Goal: Information Seeking & Learning: Learn about a topic

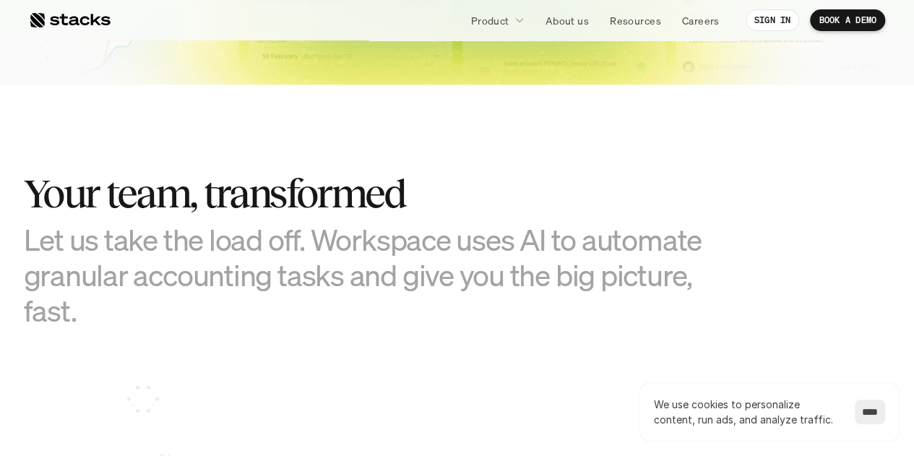
scroll to position [939, 0]
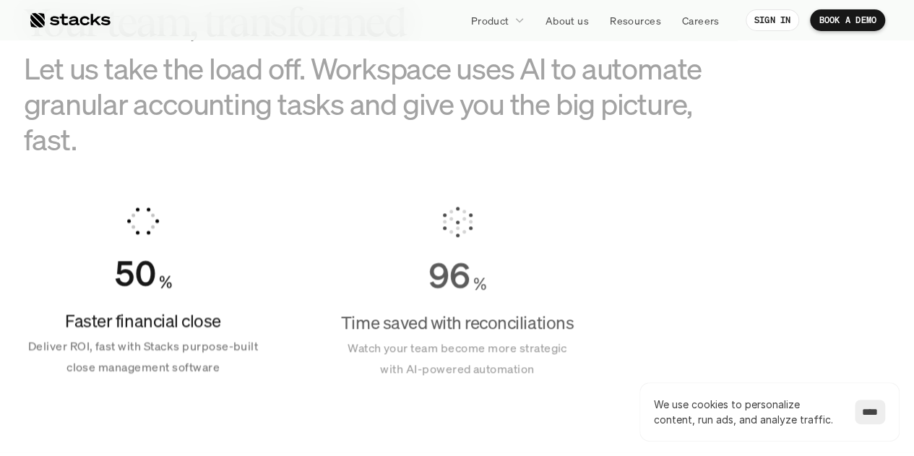
click at [865, 409] on input "****" at bounding box center [870, 412] width 30 height 25
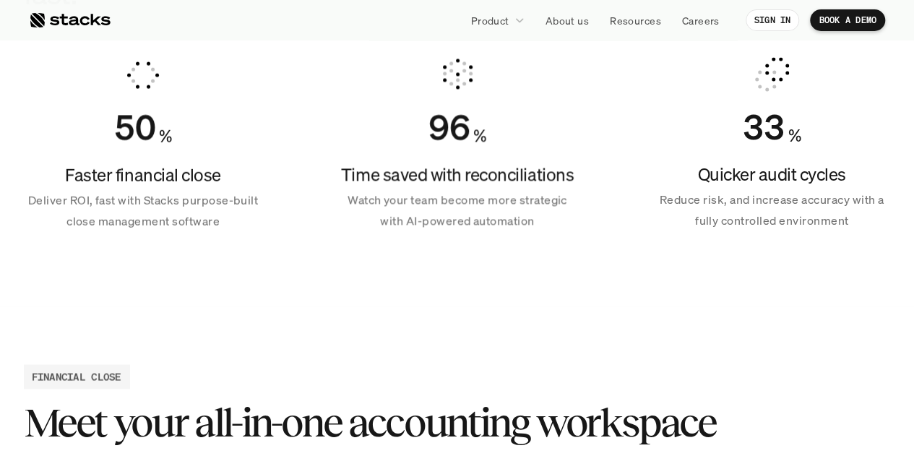
scroll to position [1084, 0]
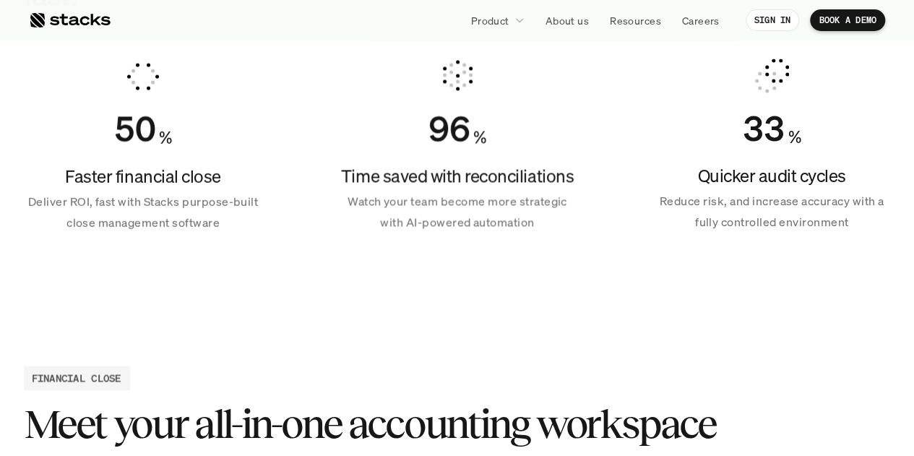
drag, startPoint x: 436, startPoint y: 180, endPoint x: 481, endPoint y: 215, distance: 57.1
click at [481, 215] on div "Time saved with reconciliations Watch your team become more strategic with AI-p…" at bounding box center [457, 198] width 238 height 69
click at [481, 215] on p "Watch your team become more strategic with AI-powered automation" at bounding box center [457, 212] width 238 height 42
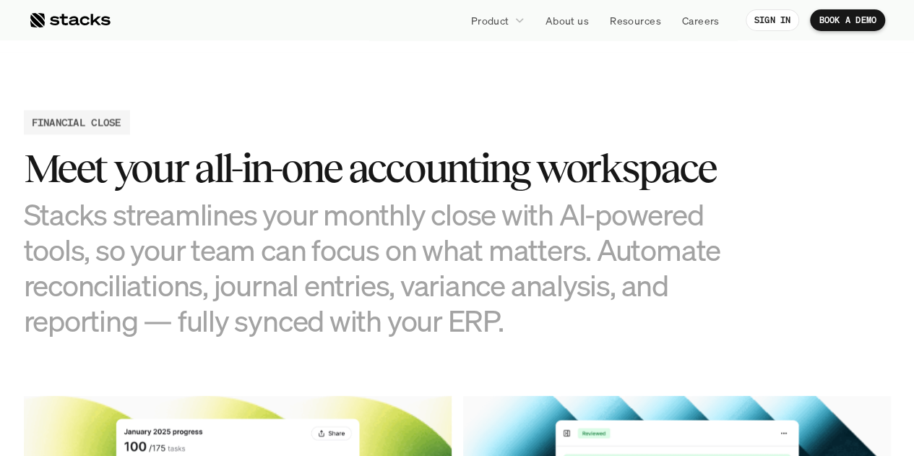
scroll to position [1373, 0]
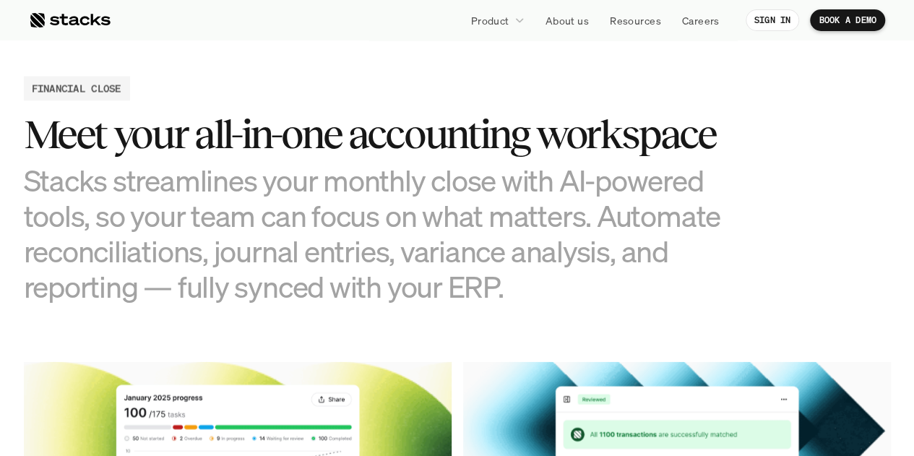
click at [513, 294] on h3 "Stacks streamlines your monthly close with AI-powered tools, so your team can f…" at bounding box center [385, 234] width 722 height 142
click at [523, 294] on h3 "Stacks streamlines your monthly close with AI-powered tools, so your team can f…" at bounding box center [385, 234] width 722 height 142
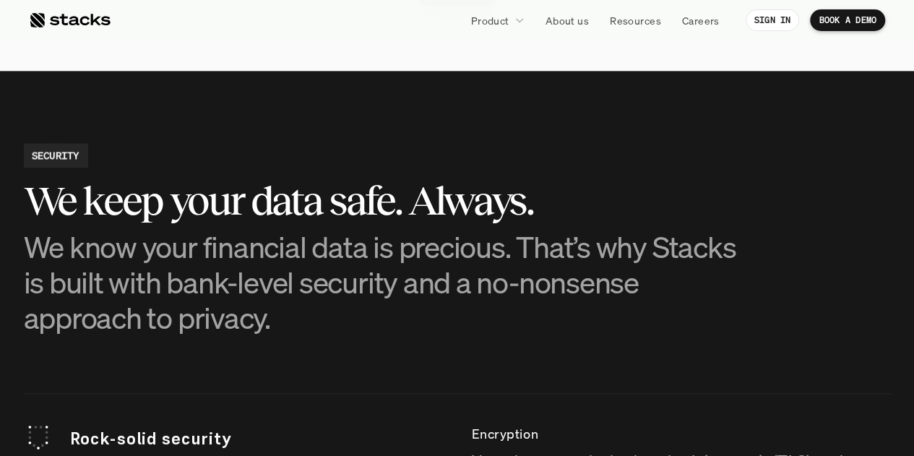
scroll to position [3684, 0]
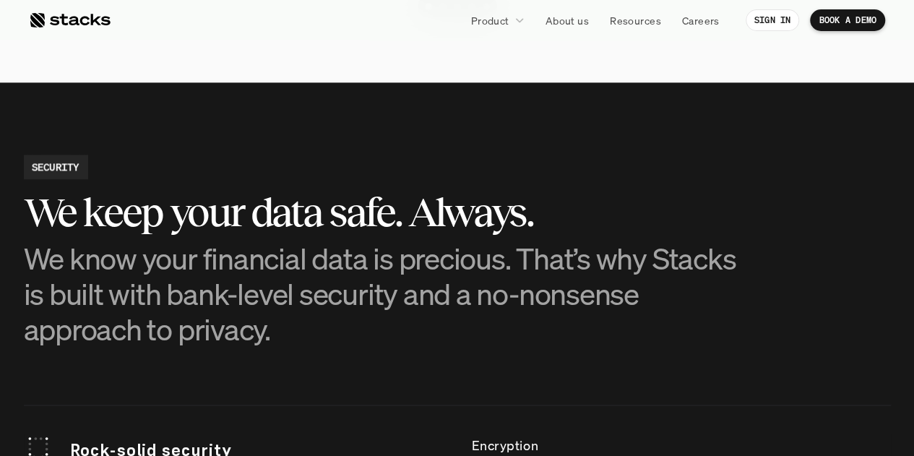
drag, startPoint x: 82, startPoint y: 259, endPoint x: 237, endPoint y: 308, distance: 162.9
click at [225, 306] on p "We know your financial data is precious. That’s why Stacks is built with bank-l…" at bounding box center [385, 294] width 722 height 107
click at [240, 308] on p "We know your financial data is precious. That’s why Stacks is built with bank-l…" at bounding box center [385, 294] width 722 height 107
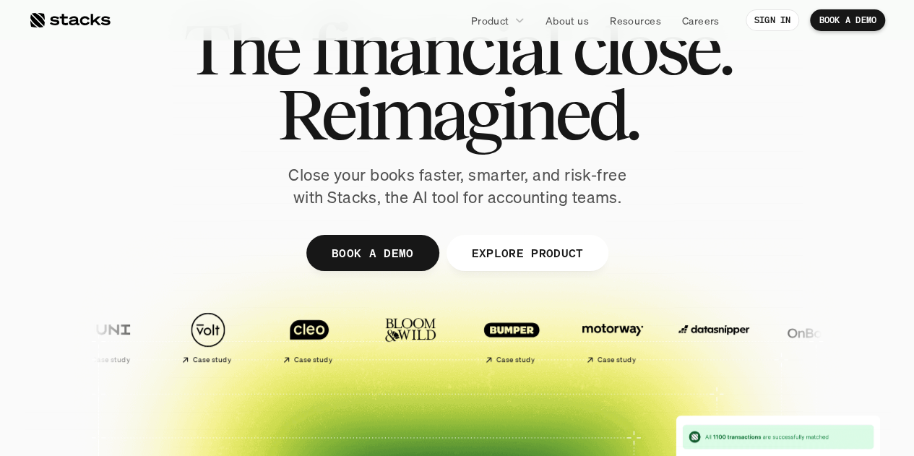
scroll to position [0, 0]
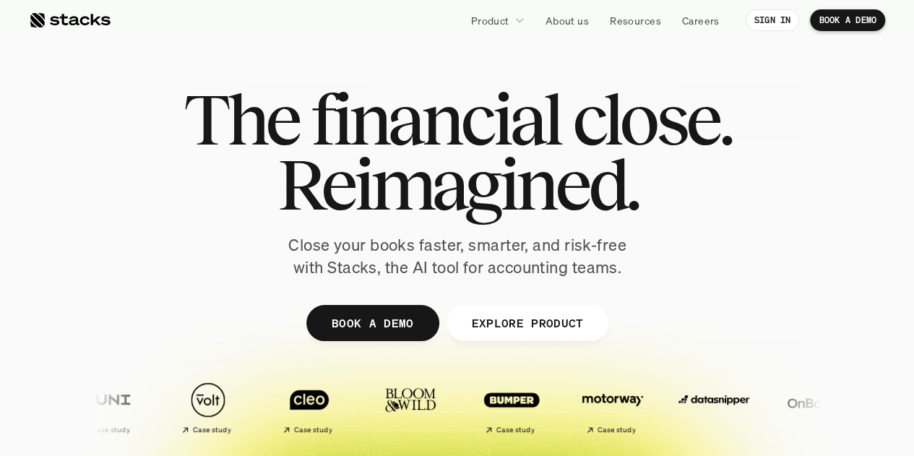
drag, startPoint x: 327, startPoint y: 121, endPoint x: 485, endPoint y: 196, distance: 176.1
click at [467, 191] on div "The financial close. Reimagined." at bounding box center [457, 152] width 548 height 130
click at [485, 196] on span "Reimagined." at bounding box center [457, 184] width 360 height 65
click at [68, 13] on div at bounding box center [70, 20] width 82 height 17
click at [533, 326] on p "EXPLORE PRODUCT" at bounding box center [527, 322] width 112 height 21
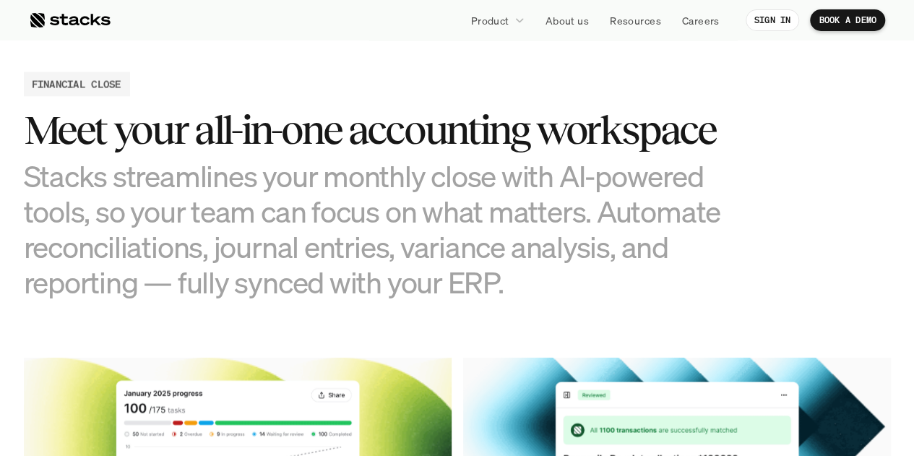
scroll to position [1391, 0]
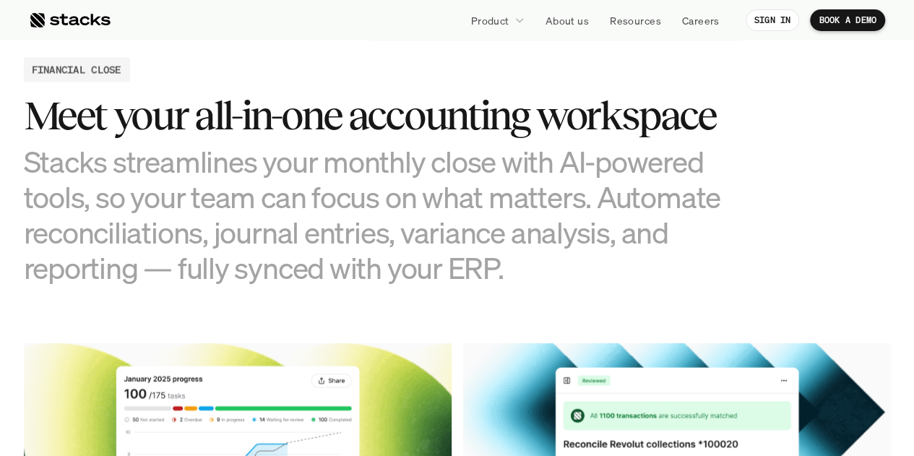
drag, startPoint x: 224, startPoint y: 223, endPoint x: 367, endPoint y: 253, distance: 146.2
click at [367, 253] on h3 "Stacks streamlines your monthly close with AI-powered tools, so your team can f…" at bounding box center [385, 215] width 722 height 142
drag, startPoint x: 108, startPoint y: 163, endPoint x: 397, endPoint y: 280, distance: 311.1
click at [397, 280] on h3 "Stacks streamlines your monthly close with AI-powered tools, so your team can f…" at bounding box center [385, 215] width 722 height 142
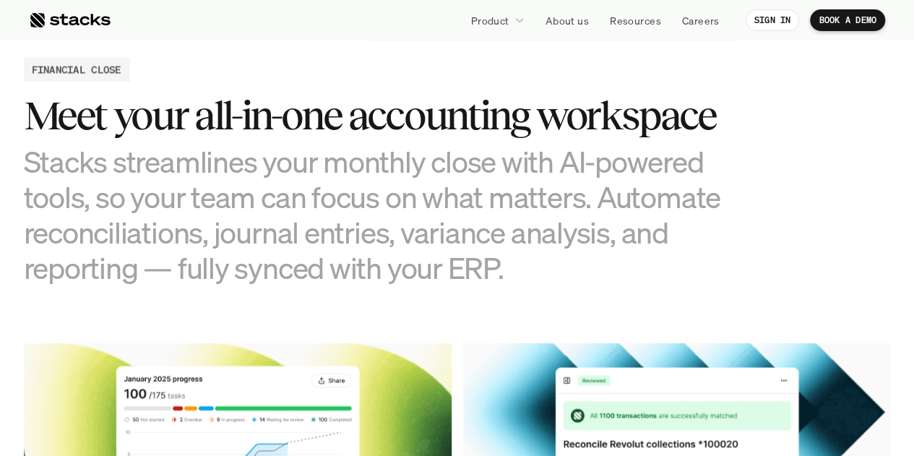
click at [397, 280] on h3 "Stacks streamlines your monthly close with AI-powered tools, so your team can f…" at bounding box center [385, 215] width 722 height 142
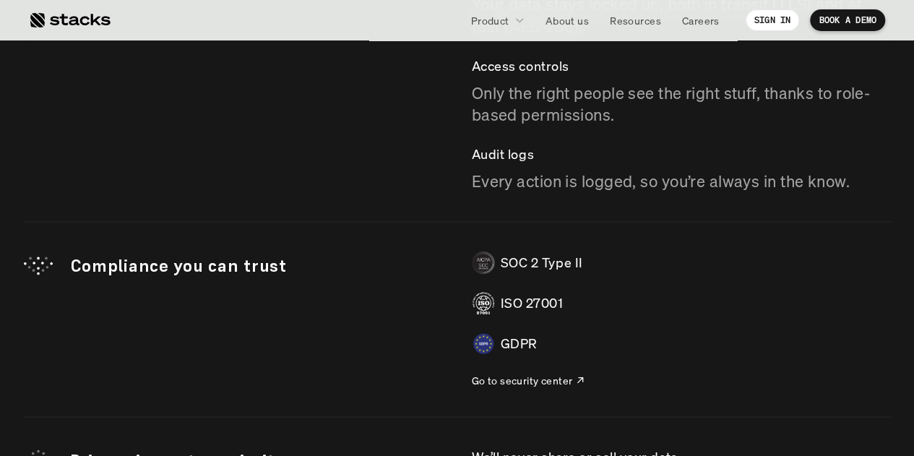
scroll to position [4137, 0]
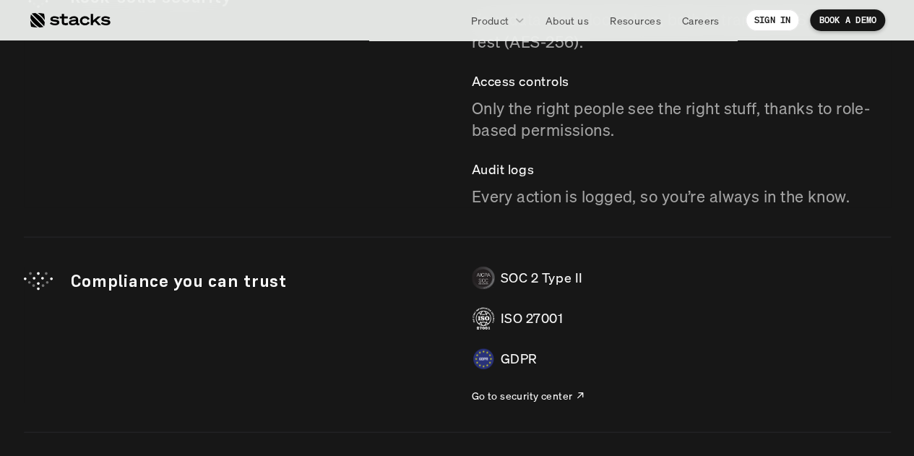
click at [532, 361] on p "GDPR" at bounding box center [519, 358] width 37 height 21
click at [439, 353] on div "Compliance you can trust SOC 2 Type II ISO 27001 GDPR Go to security center" at bounding box center [457, 335] width 867 height 137
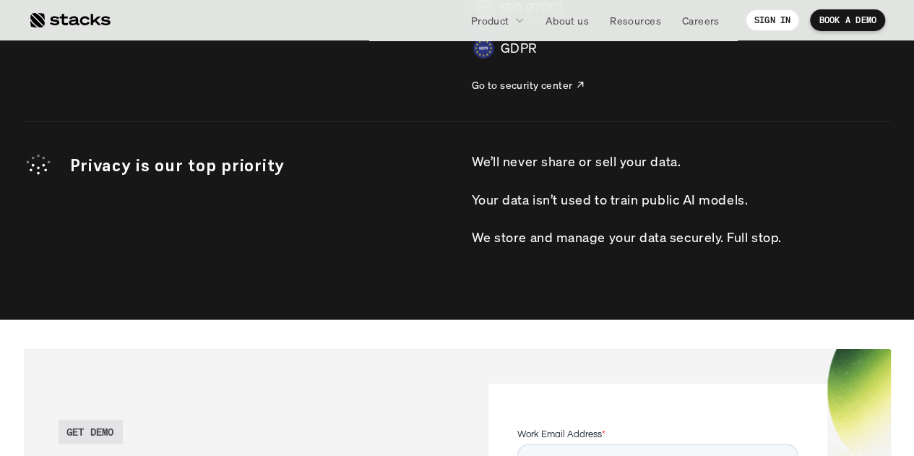
scroll to position [4881, 0]
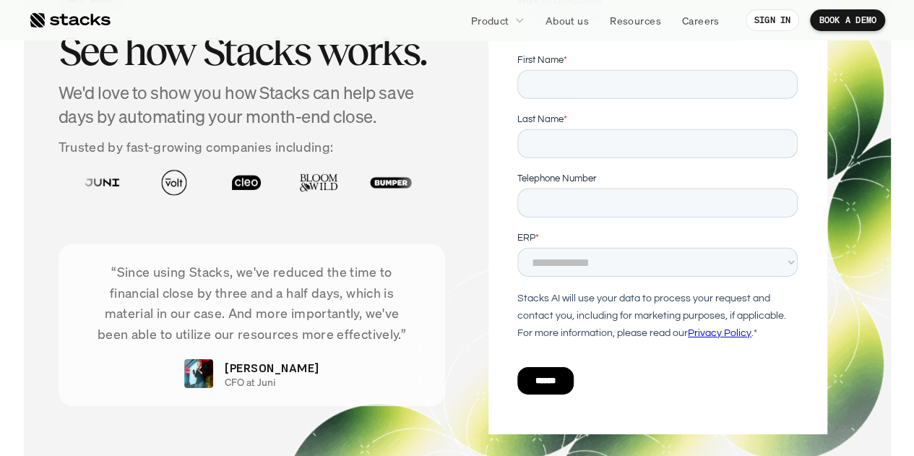
drag, startPoint x: 155, startPoint y: 290, endPoint x: 342, endPoint y: 323, distance: 189.2
click at [342, 323] on p "“Since using Stacks, we've reduced the time to financial close by three and a h…" at bounding box center [252, 303] width 344 height 83
drag, startPoint x: 162, startPoint y: 297, endPoint x: 348, endPoint y: 314, distance: 187.2
click at [348, 314] on p "“Since using Stacks, we've reduced the time to financial close by three and a h…" at bounding box center [252, 303] width 344 height 83
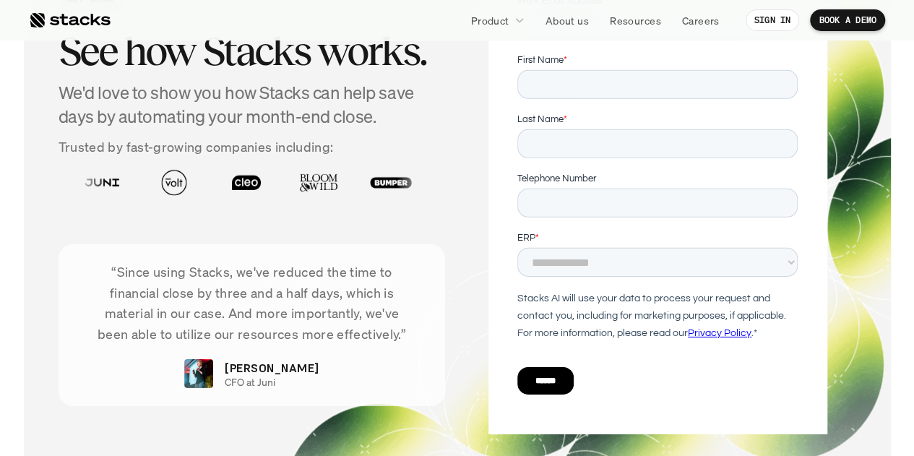
click at [348, 314] on p "“Since using Stacks, we've reduced the time to financial close by three and a h…" at bounding box center [252, 303] width 344 height 83
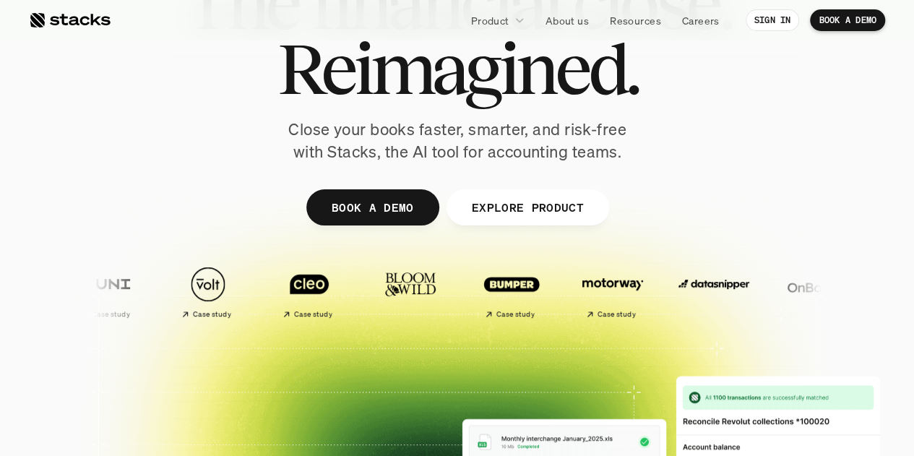
scroll to position [113, 0]
